Goal: Check status: Check status

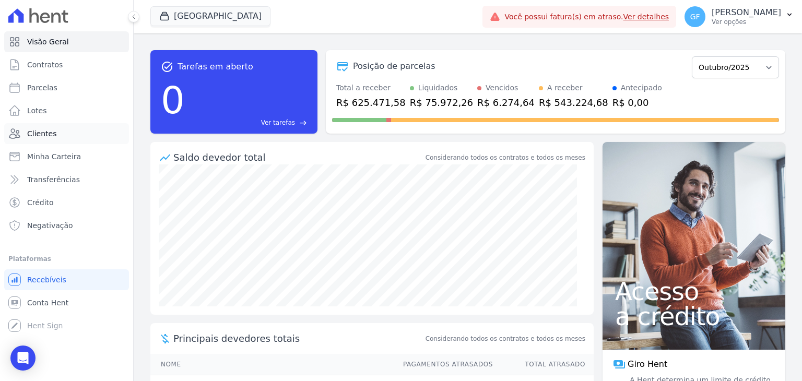
click at [28, 126] on link "Clientes" at bounding box center [66, 133] width 125 height 21
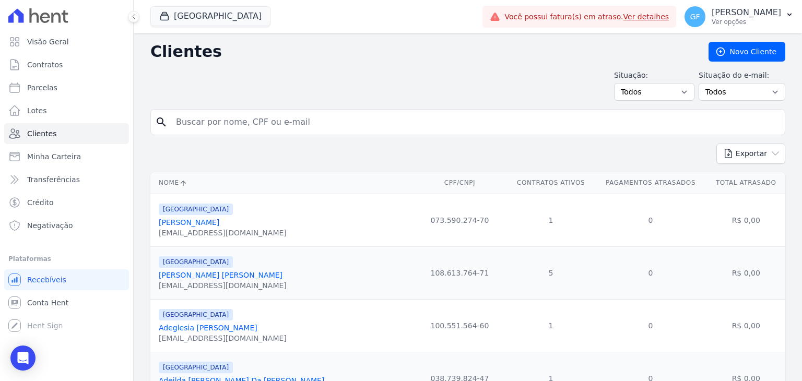
click at [191, 130] on input "search" at bounding box center [475, 122] width 611 height 21
paste input "[PERSON_NAME]"
type input "[PERSON_NAME]"
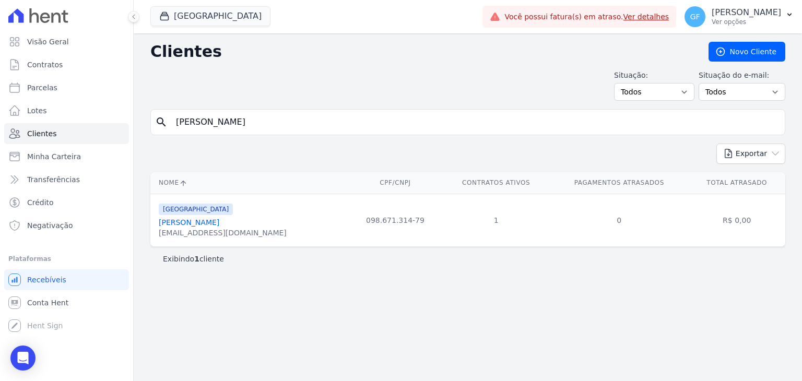
click at [131, 11] on button at bounding box center [133, 16] width 11 height 11
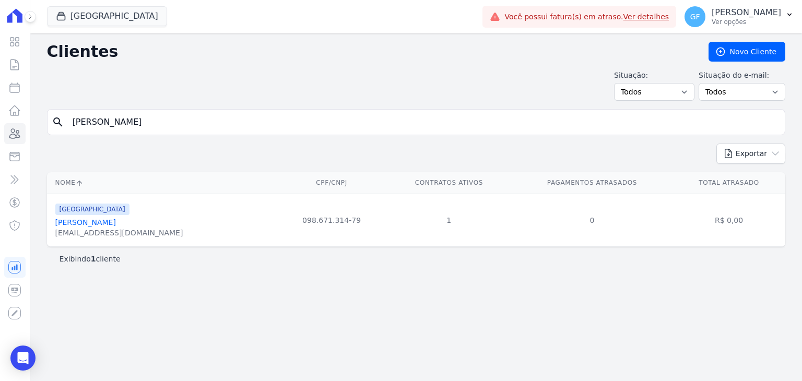
click at [111, 219] on link "[PERSON_NAME]" at bounding box center [85, 222] width 61 height 8
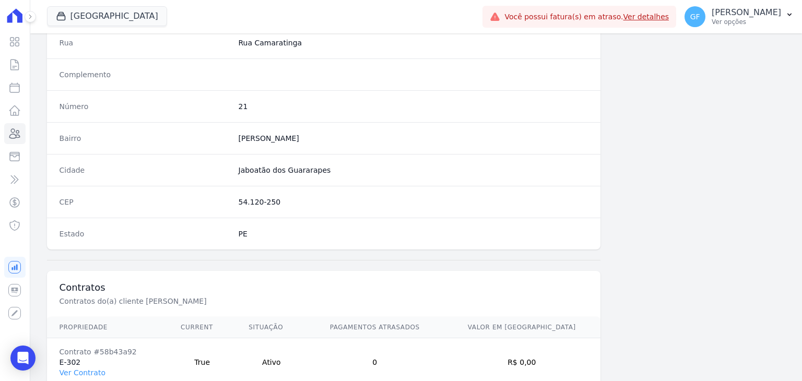
scroll to position [574, 0]
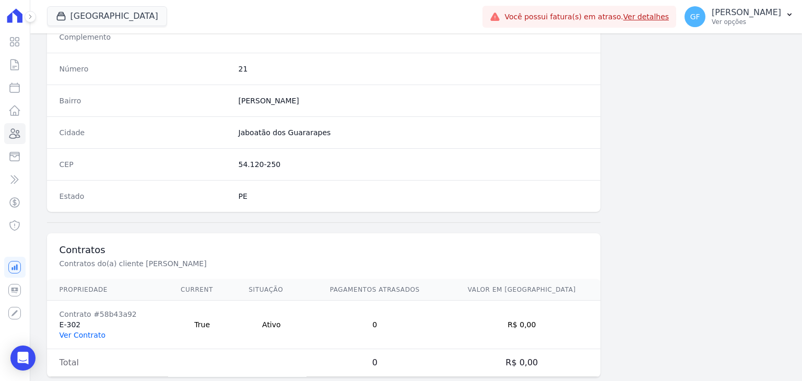
click at [98, 332] on link "Ver Contrato" at bounding box center [82, 335] width 46 height 8
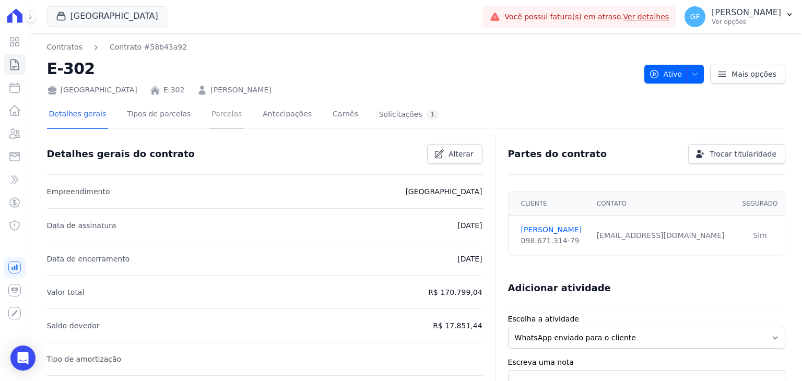
click at [209, 123] on link "Parcelas" at bounding box center [226, 115] width 34 height 28
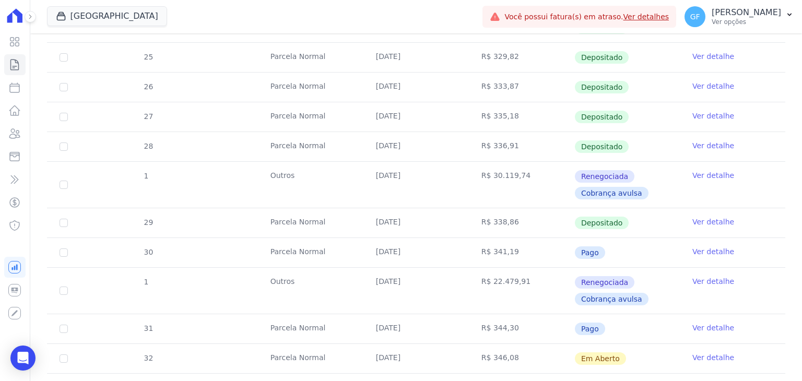
scroll to position [365, 0]
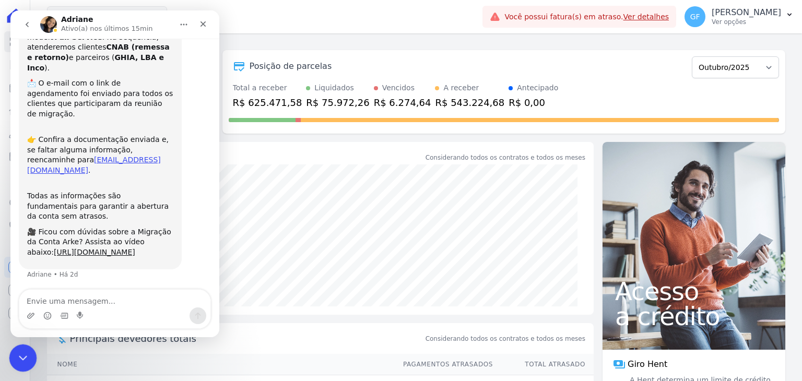
scroll to position [62, 0]
click at [14, 361] on div "Encerramento do Messenger da Intercom" at bounding box center [21, 356] width 25 height 25
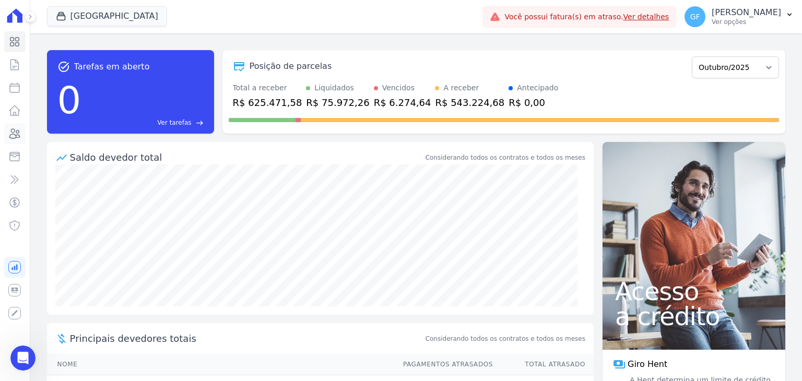
click at [17, 138] on icon at bounding box center [15, 133] width 10 height 9
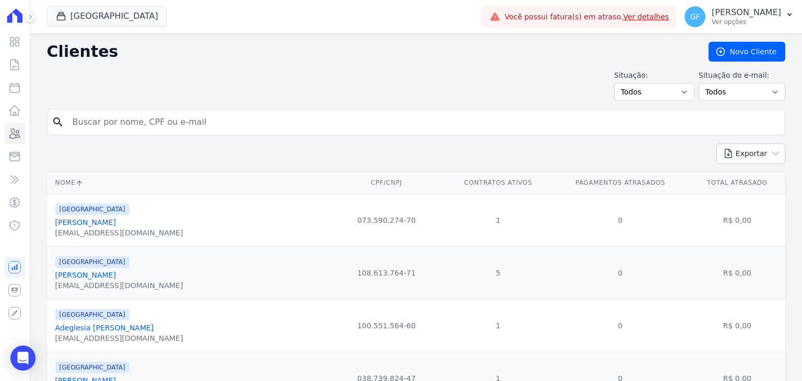
click at [124, 122] on input "search" at bounding box center [423, 122] width 714 height 21
paste input "[PERSON_NAME]"
type input "[PERSON_NAME]"
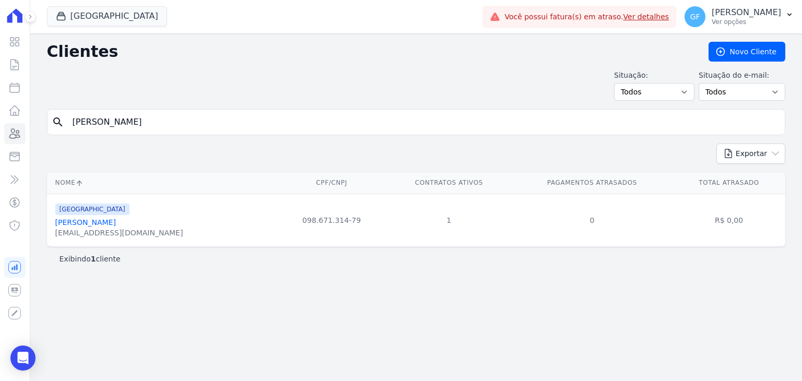
click at [116, 222] on link "[PERSON_NAME]" at bounding box center [85, 222] width 61 height 8
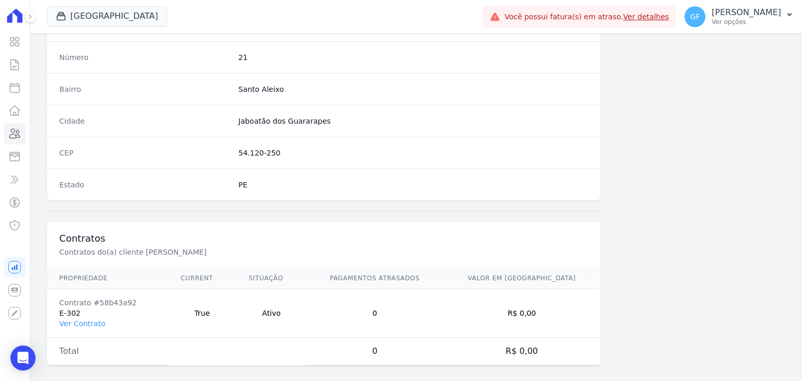
scroll to position [592, 0]
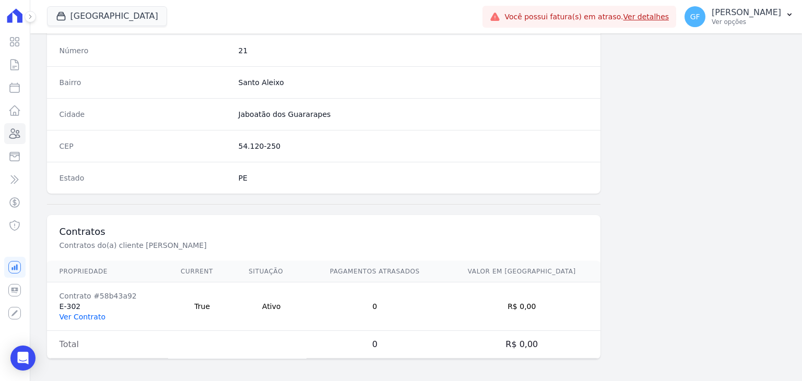
click at [90, 313] on link "Ver Contrato" at bounding box center [82, 317] width 46 height 8
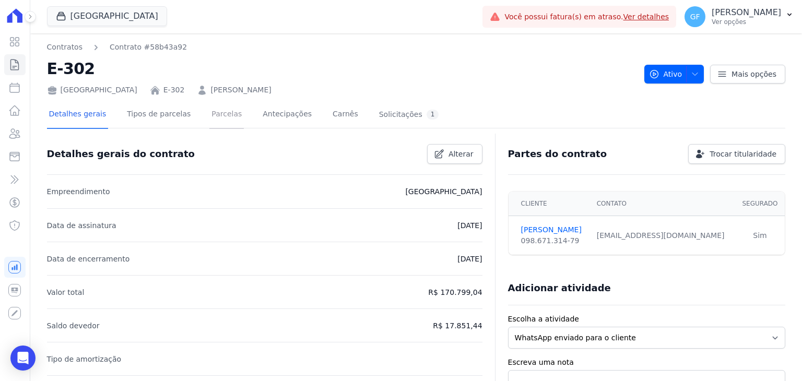
click at [224, 111] on link "Parcelas" at bounding box center [226, 115] width 34 height 28
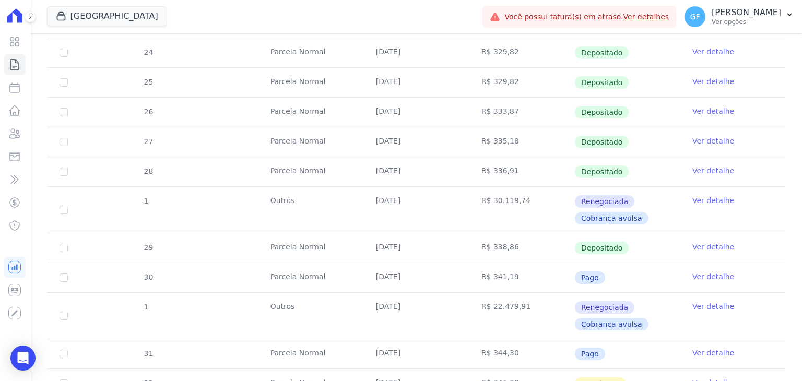
scroll to position [418, 0]
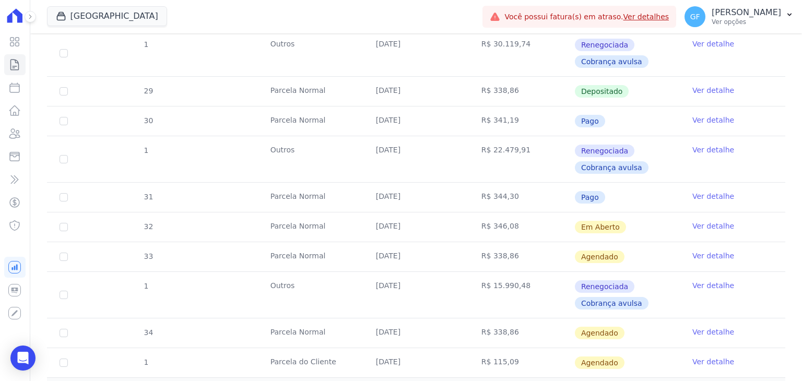
click at [682, 222] on td "Ver detalhe" at bounding box center [732, 226] width 105 height 29
click at [694, 222] on link "Ver detalhe" at bounding box center [713, 226] width 42 height 10
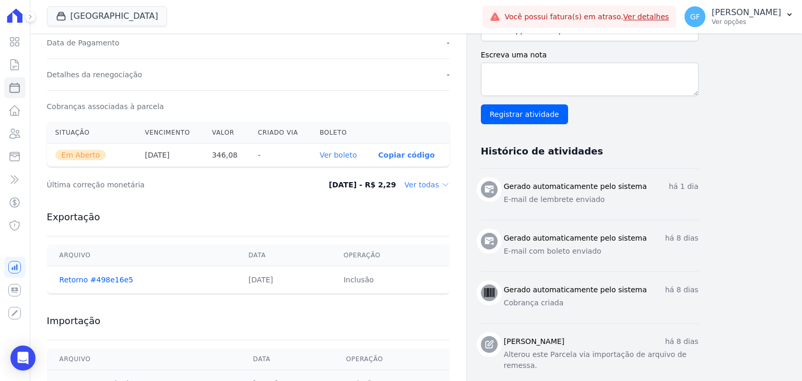
scroll to position [209, 0]
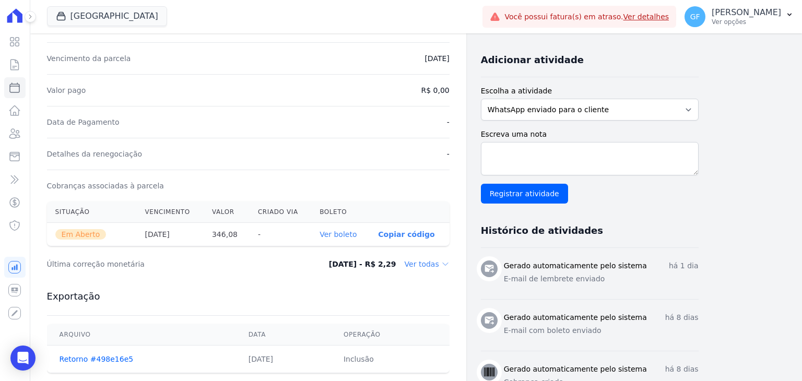
click at [331, 232] on link "Ver boleto" at bounding box center [337, 234] width 37 height 8
